Goal: Check status

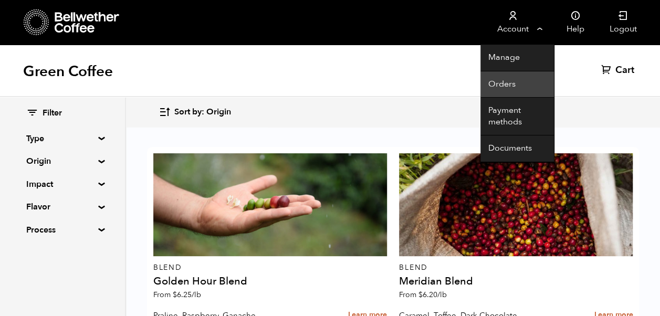
click at [496, 81] on link "Orders" at bounding box center [516, 84] width 73 height 27
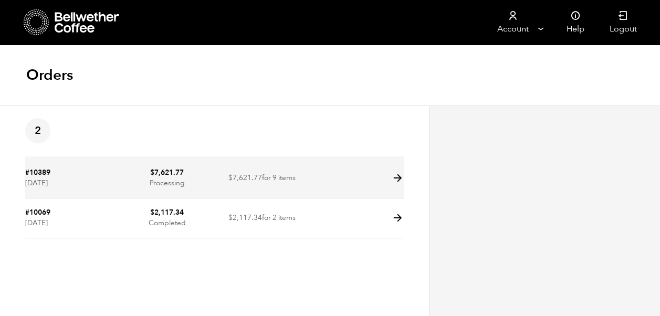
click at [278, 184] on td "$ 7,621.77 for 9 items" at bounding box center [262, 178] width 94 height 40
click at [399, 179] on icon at bounding box center [397, 178] width 12 height 12
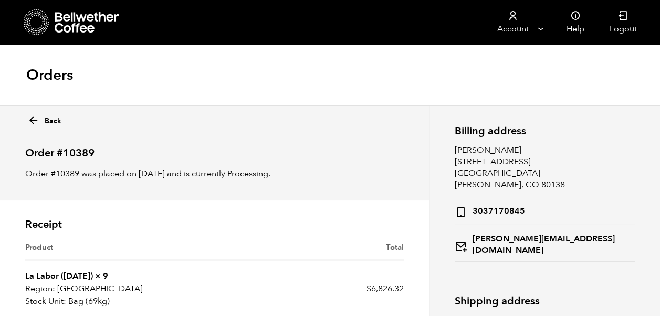
click at [41, 119] on link "Back" at bounding box center [44, 118] width 34 height 15
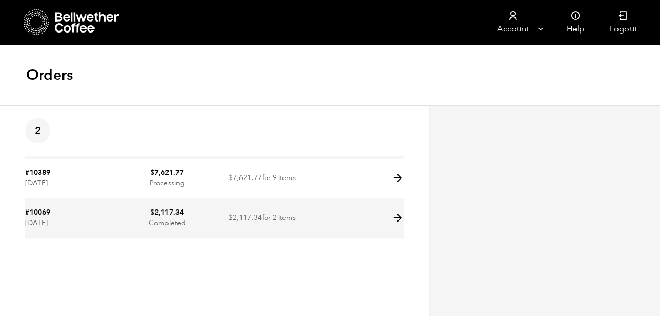
click at [399, 213] on icon at bounding box center [397, 218] width 12 height 12
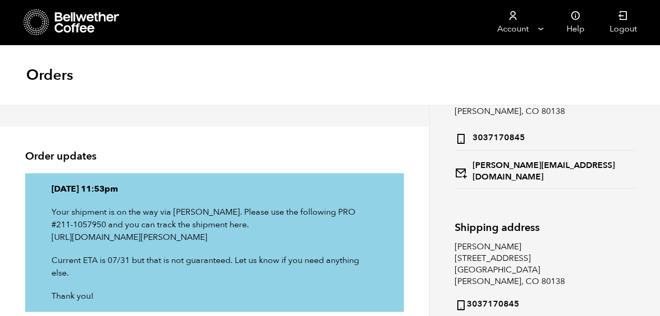
scroll to position [75, 0]
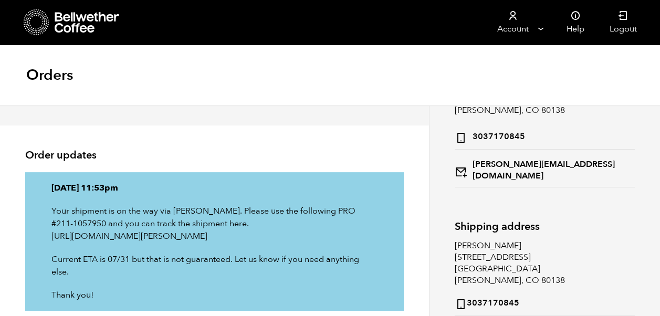
click at [154, 240] on link "https://www.estes-express.com/myestes/shipment-tracking/" at bounding box center [129, 236] width 156 height 12
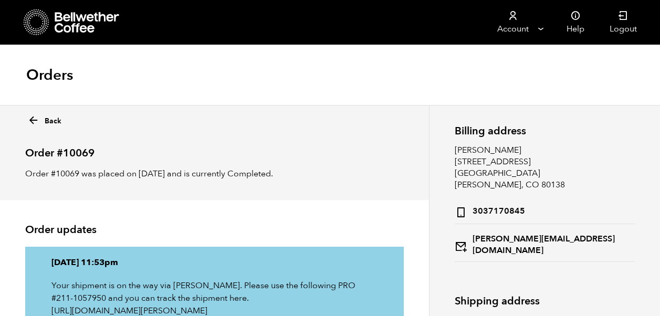
scroll to position [75, 0]
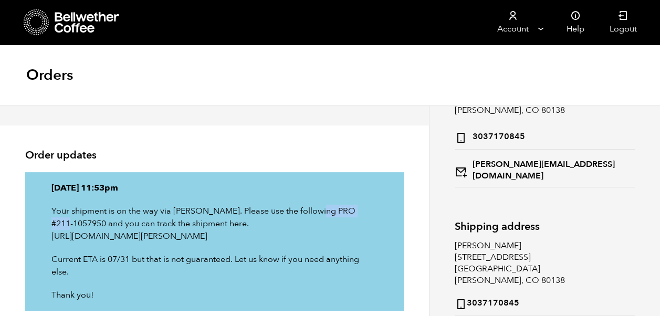
drag, startPoint x: 373, startPoint y: 210, endPoint x: 317, endPoint y: 211, distance: 55.1
click at [317, 211] on p "Your shipment is on the way via ESTES. Please use the following PRO #211-105795…" at bounding box center [214, 224] width 326 height 38
copy p "211-1057950"
